Goal: Use online tool/utility: Utilize a website feature to perform a specific function

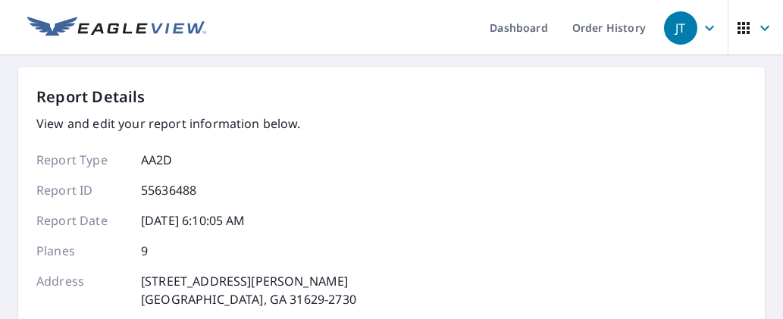
scroll to position [455, 0]
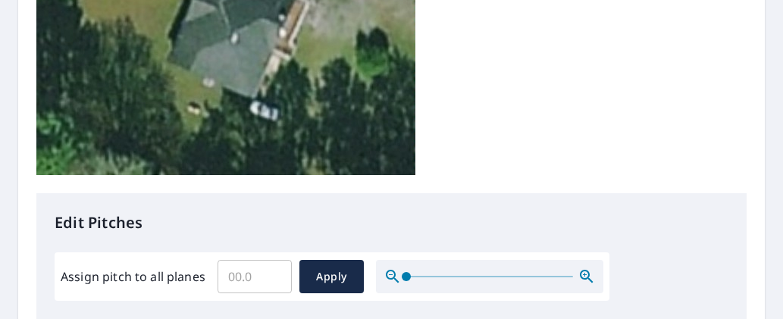
click at [263, 256] on input "Assign pitch to all planes" at bounding box center [255, 277] width 74 height 42
click at [275, 256] on input "0.1" at bounding box center [255, 277] width 74 height 42
click at [275, 256] on input "0.2" at bounding box center [255, 277] width 74 height 42
click at [275, 256] on input "0.3" at bounding box center [255, 277] width 74 height 42
click at [275, 256] on input "0.4" at bounding box center [255, 277] width 74 height 42
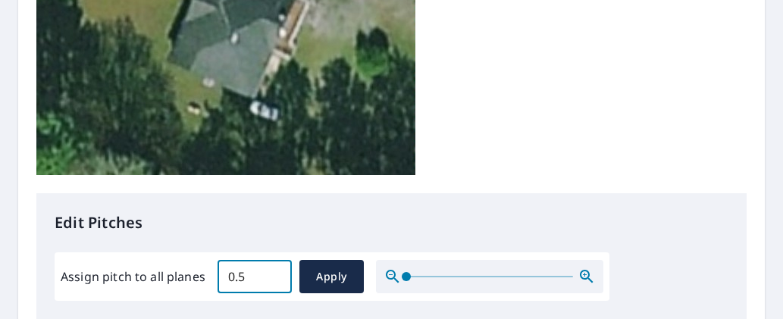
drag, startPoint x: 268, startPoint y: 30, endPoint x: 190, endPoint y: 33, distance: 78.2
click at [218, 256] on input "0.5" at bounding box center [255, 277] width 74 height 42
drag, startPoint x: 220, startPoint y: 40, endPoint x: 192, endPoint y: 49, distance: 29.5
click at [208, 260] on div "Assign pitch to all planes 0.5 ​ Apply" at bounding box center [332, 276] width 543 height 33
type input "4"
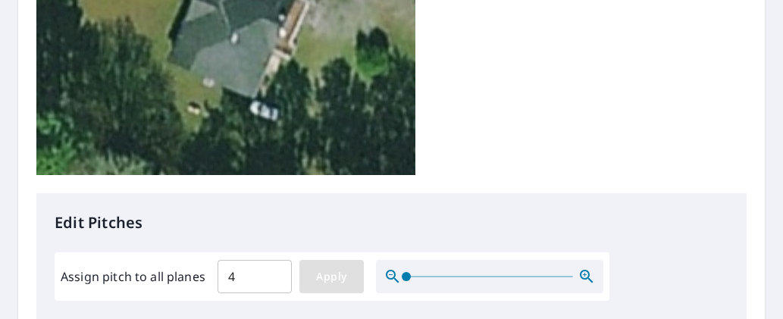
click at [334, 268] on span "Apply" at bounding box center [332, 277] width 40 height 19
type input "4"
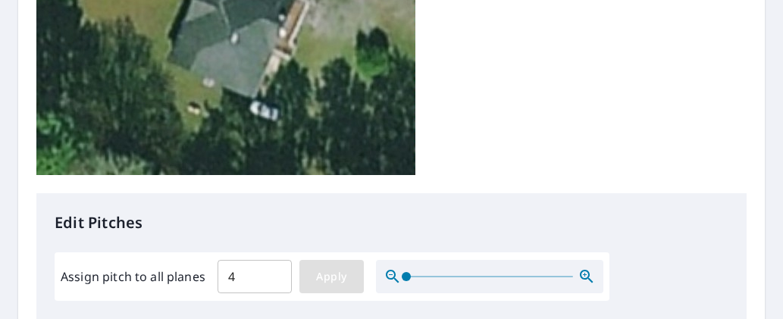
type input "4"
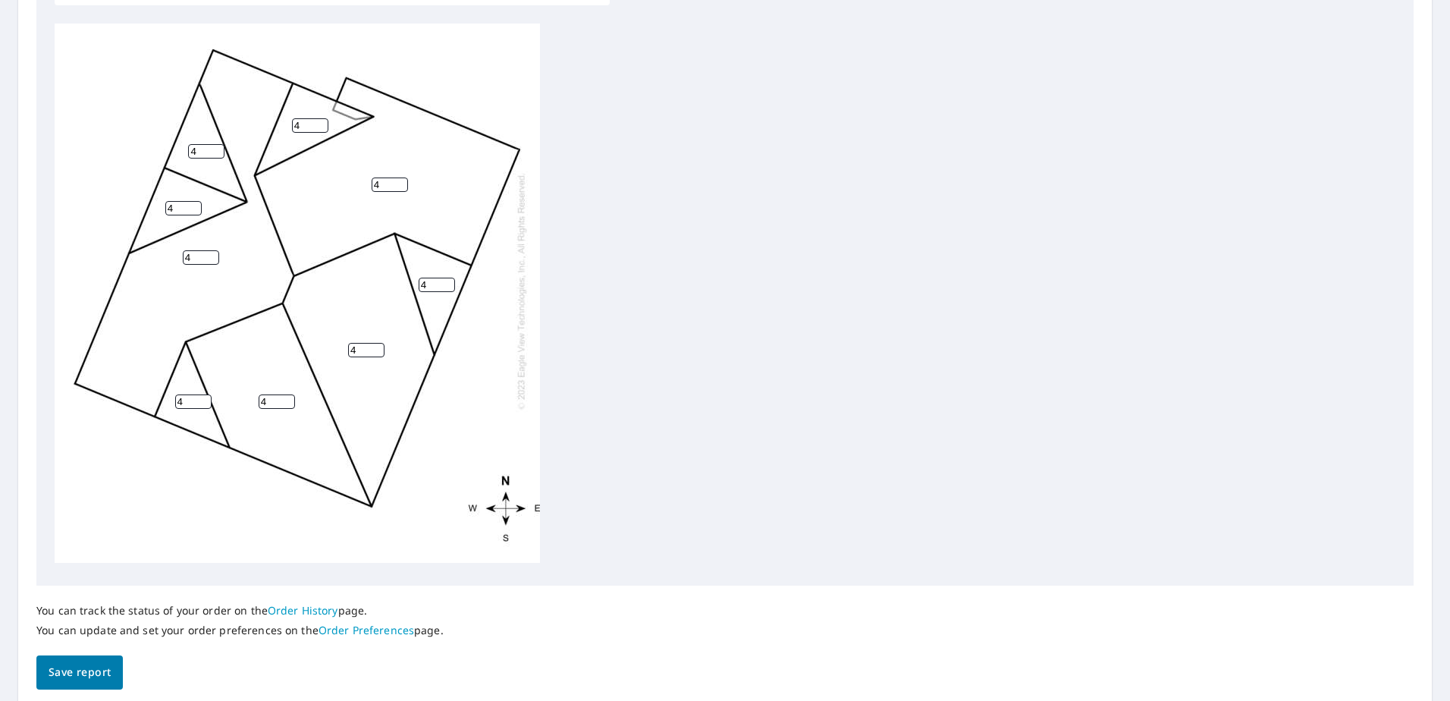
scroll to position [567, 0]
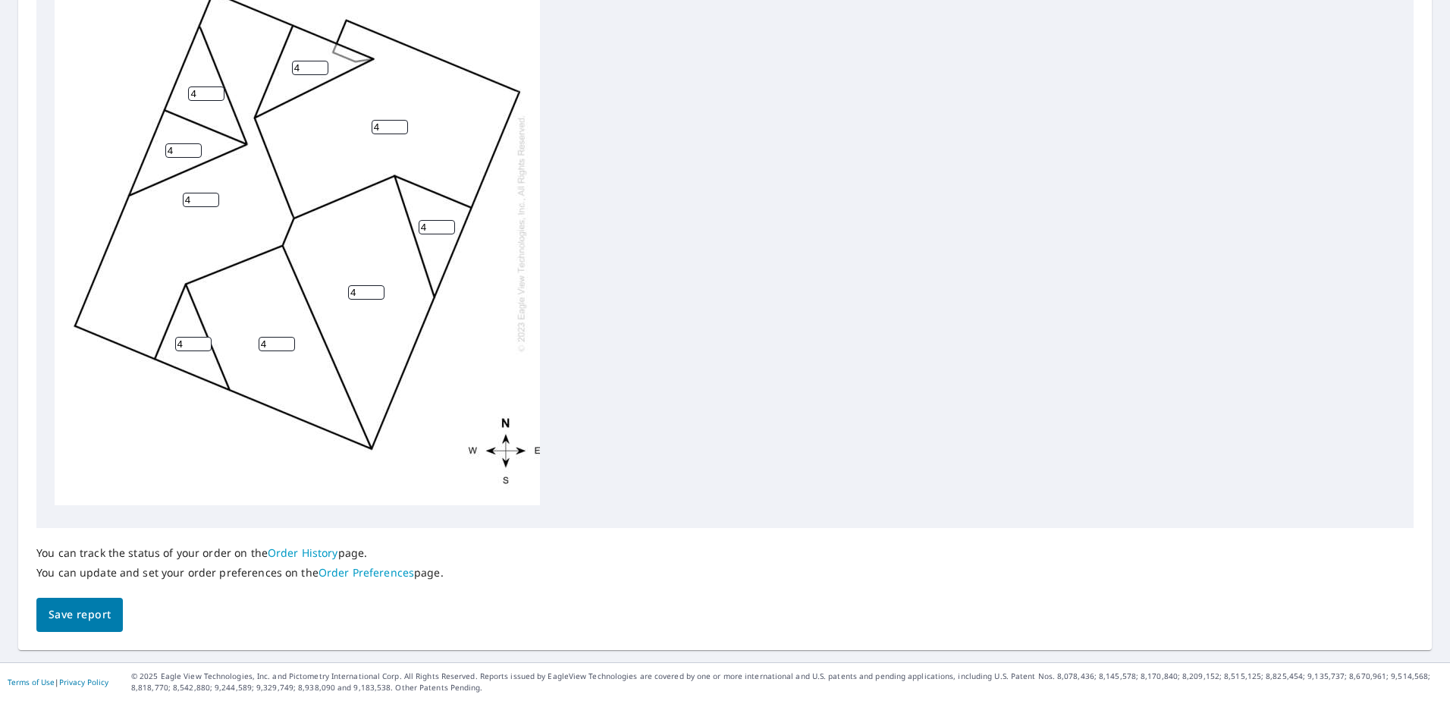
click at [90, 319] on span "Save report" at bounding box center [80, 614] width 62 height 19
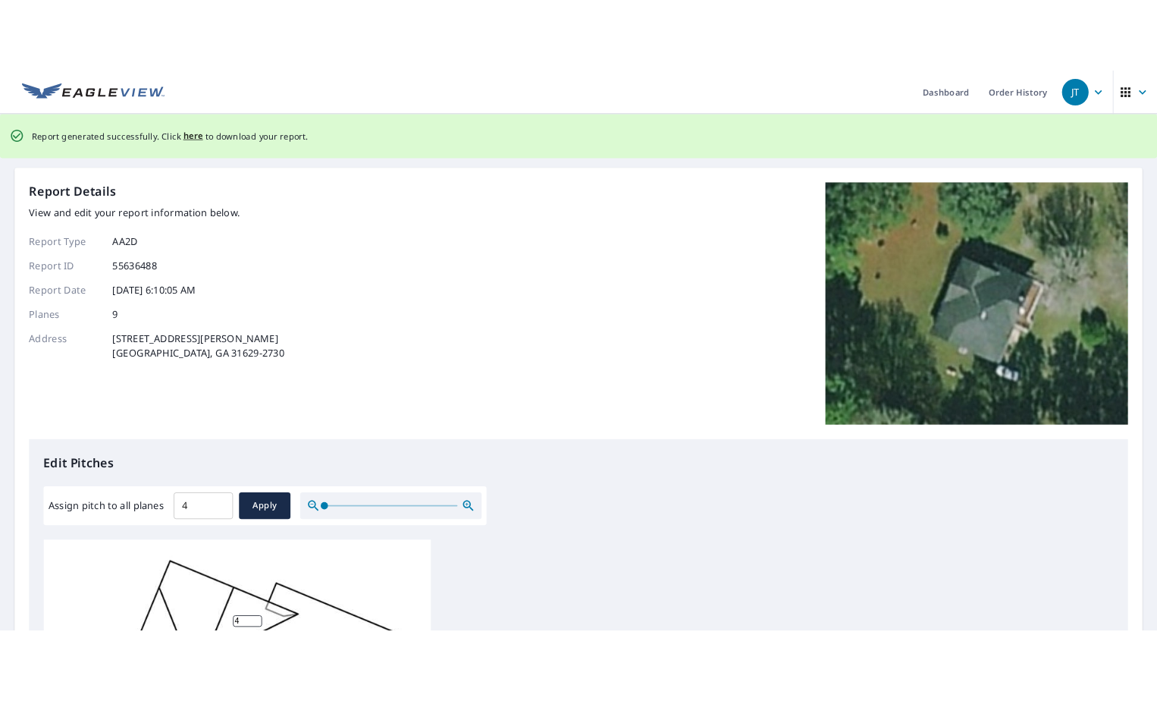
scroll to position [0, 0]
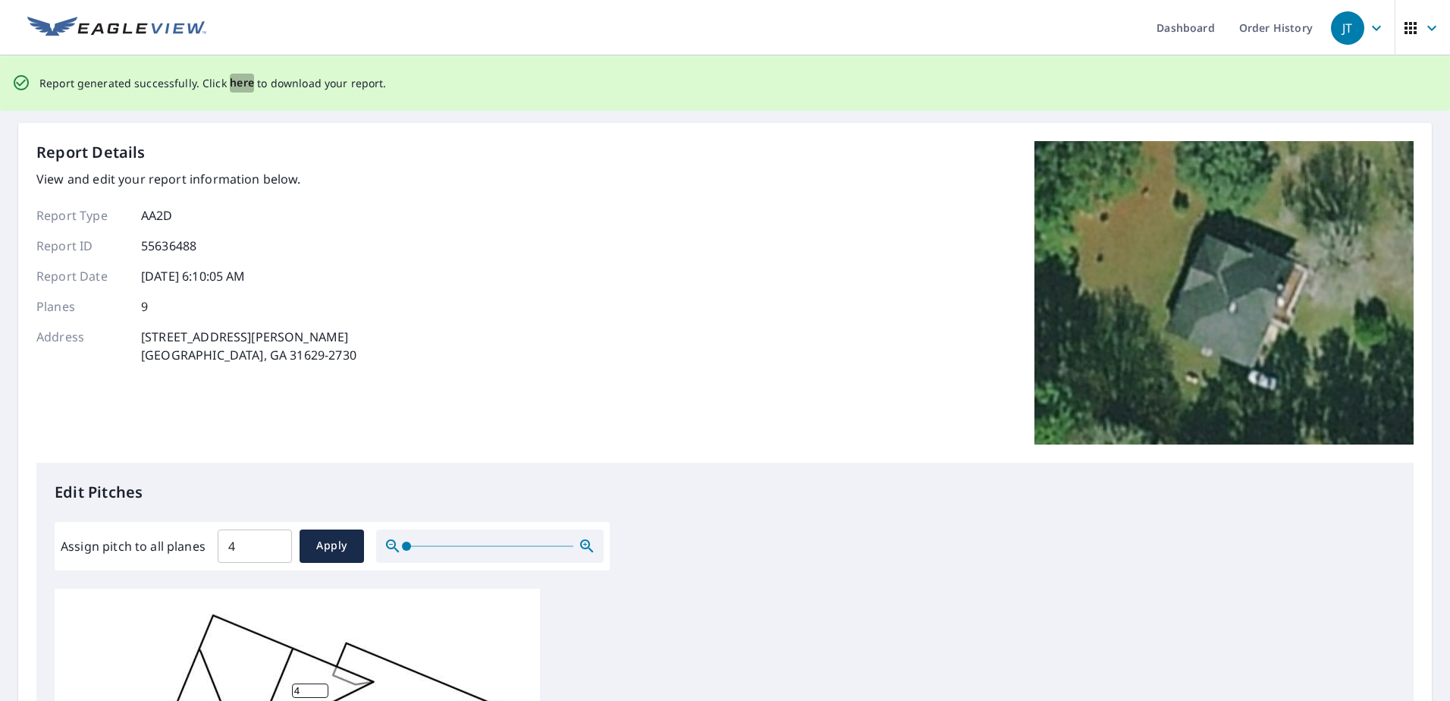
click at [237, 86] on span "here" at bounding box center [242, 83] width 25 height 19
click at [234, 83] on span "here" at bounding box center [242, 83] width 25 height 19
